Goal: Transaction & Acquisition: Purchase product/service

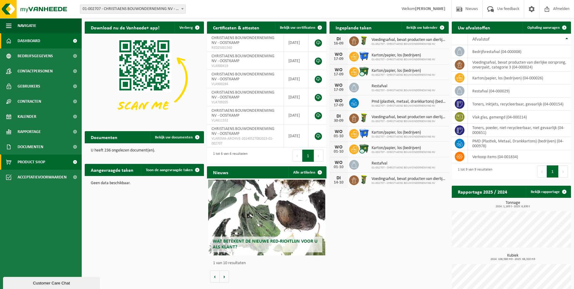
click at [26, 158] on span "Product Shop" at bounding box center [32, 161] width 28 height 15
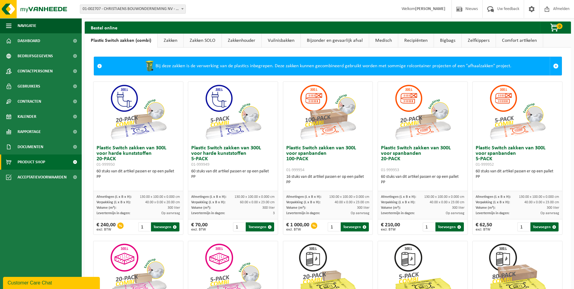
click at [164, 41] on link "Zakken" at bounding box center [171, 41] width 26 height 14
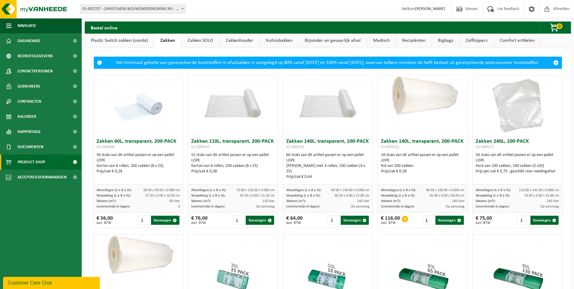
click at [530, 42] on link "Comfort artikelen" at bounding box center [517, 41] width 47 height 14
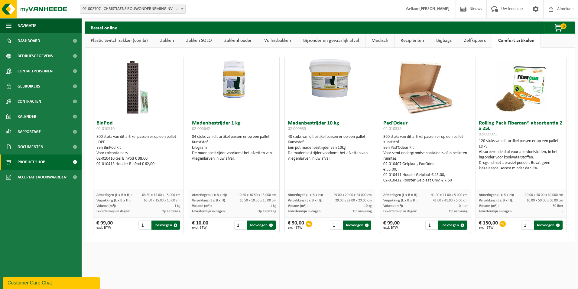
click at [317, 43] on link "Bijzonder en gevaarlijk afval" at bounding box center [331, 41] width 68 height 14
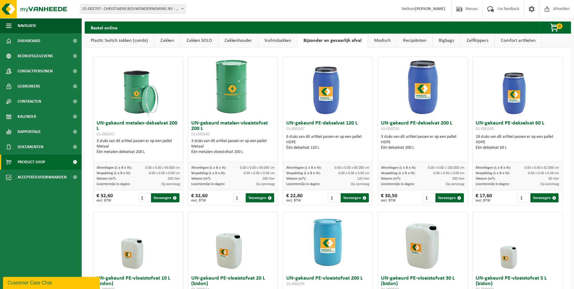
click at [280, 41] on link "Vuilnisbakken" at bounding box center [277, 41] width 39 height 14
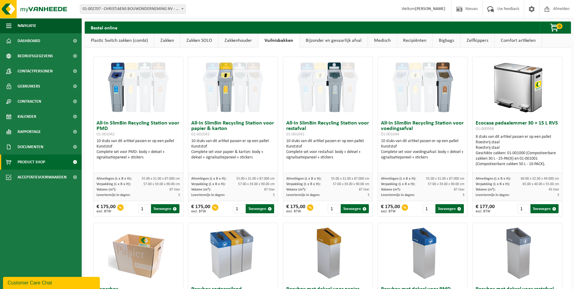
click at [191, 43] on link "Zakken SOLO" at bounding box center [199, 41] width 38 height 14
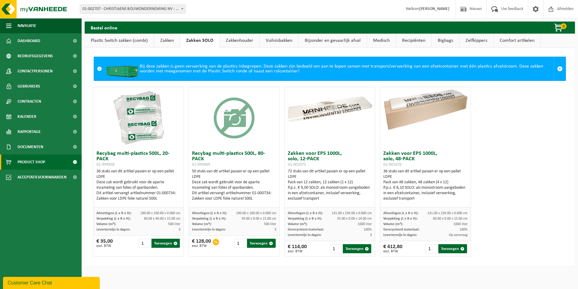
click at [337, 112] on img at bounding box center [330, 109] width 90 height 45
click at [536, 142] on div "Recybag multi-plastics 500L, 20-PACK 01-999958 36 stuks van dit artikel passen …" at bounding box center [330, 171] width 479 height 175
